Goal: Find specific page/section: Find specific page/section

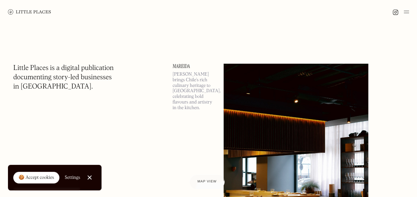
click at [53, 180] on div "🍪 Accept cookies" at bounding box center [37, 178] width 36 height 7
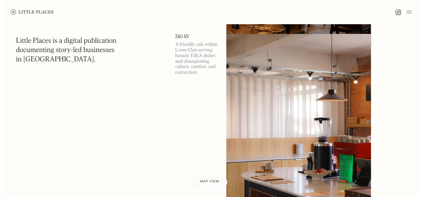
scroll to position [199, 0]
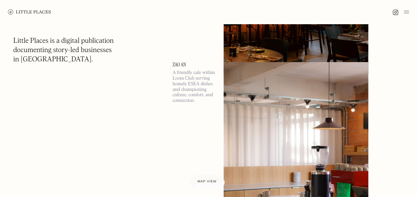
click at [191, 73] on p "A friendly cafe within Loom Club serving homely ESEA dishes and championing cul…" at bounding box center [194, 87] width 43 height 34
click at [243, 91] on img at bounding box center [296, 166] width 145 height 209
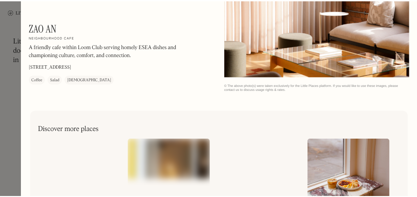
scroll to position [808, 0]
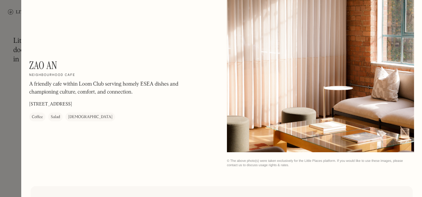
click at [50, 76] on h2 "Neighbourhood cafe" at bounding box center [52, 75] width 46 height 5
click at [11, 96] on div at bounding box center [211, 98] width 422 height 197
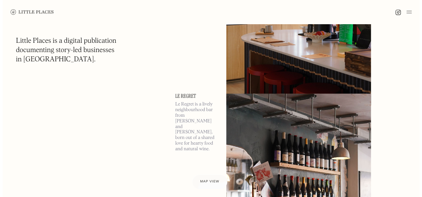
scroll to position [199, 0]
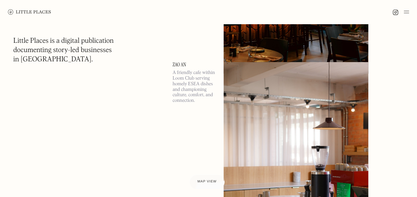
click at [259, 105] on img at bounding box center [296, 166] width 145 height 209
